Goal: Task Accomplishment & Management: Use online tool/utility

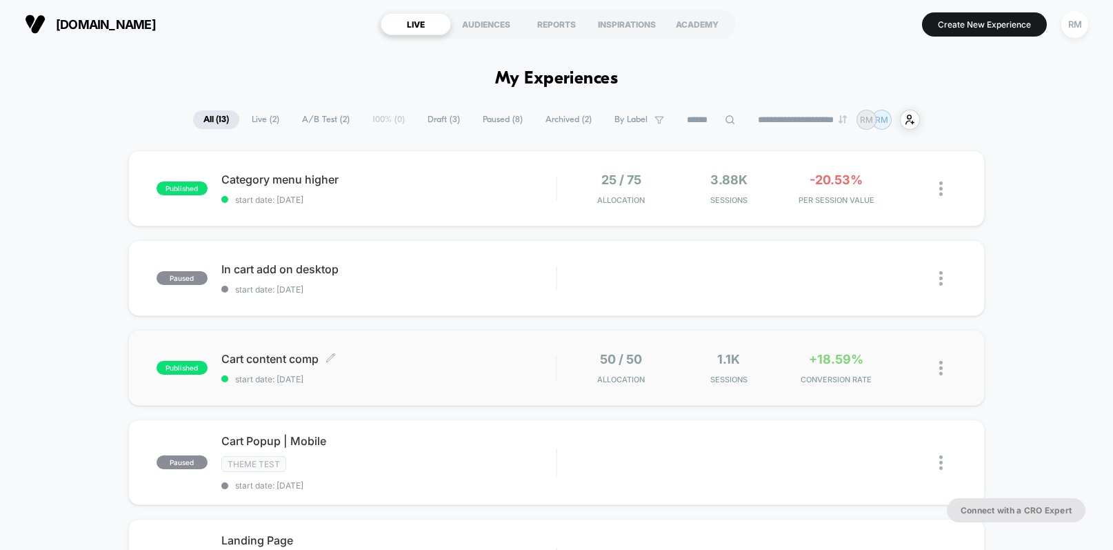
click at [525, 366] on div "Cart content comp Click to edit experience details Click to edit experience det…" at bounding box center [388, 368] width 335 height 32
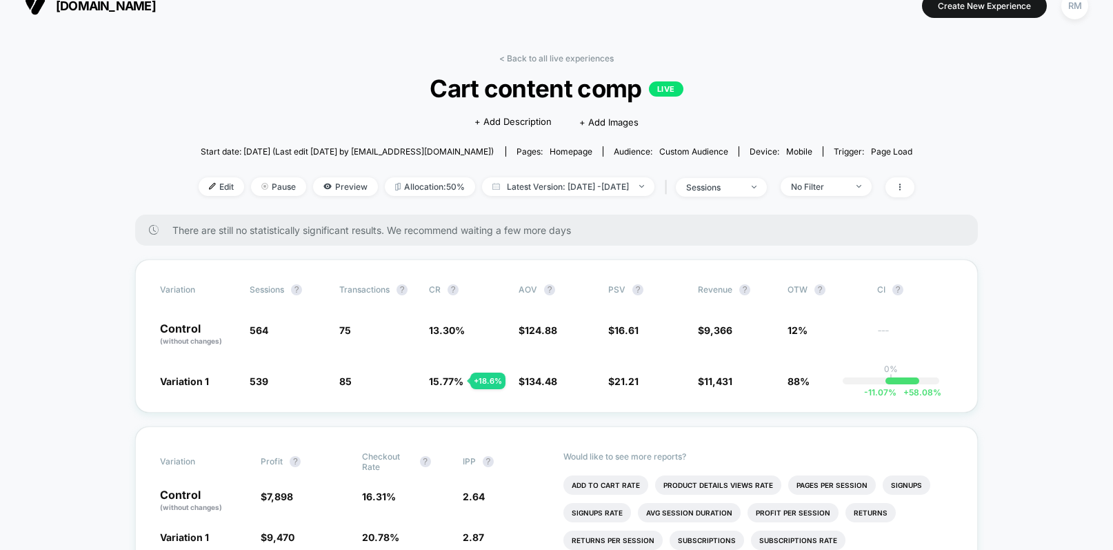
scroll to position [97, 0]
